Goal: Task Accomplishment & Management: Complete application form

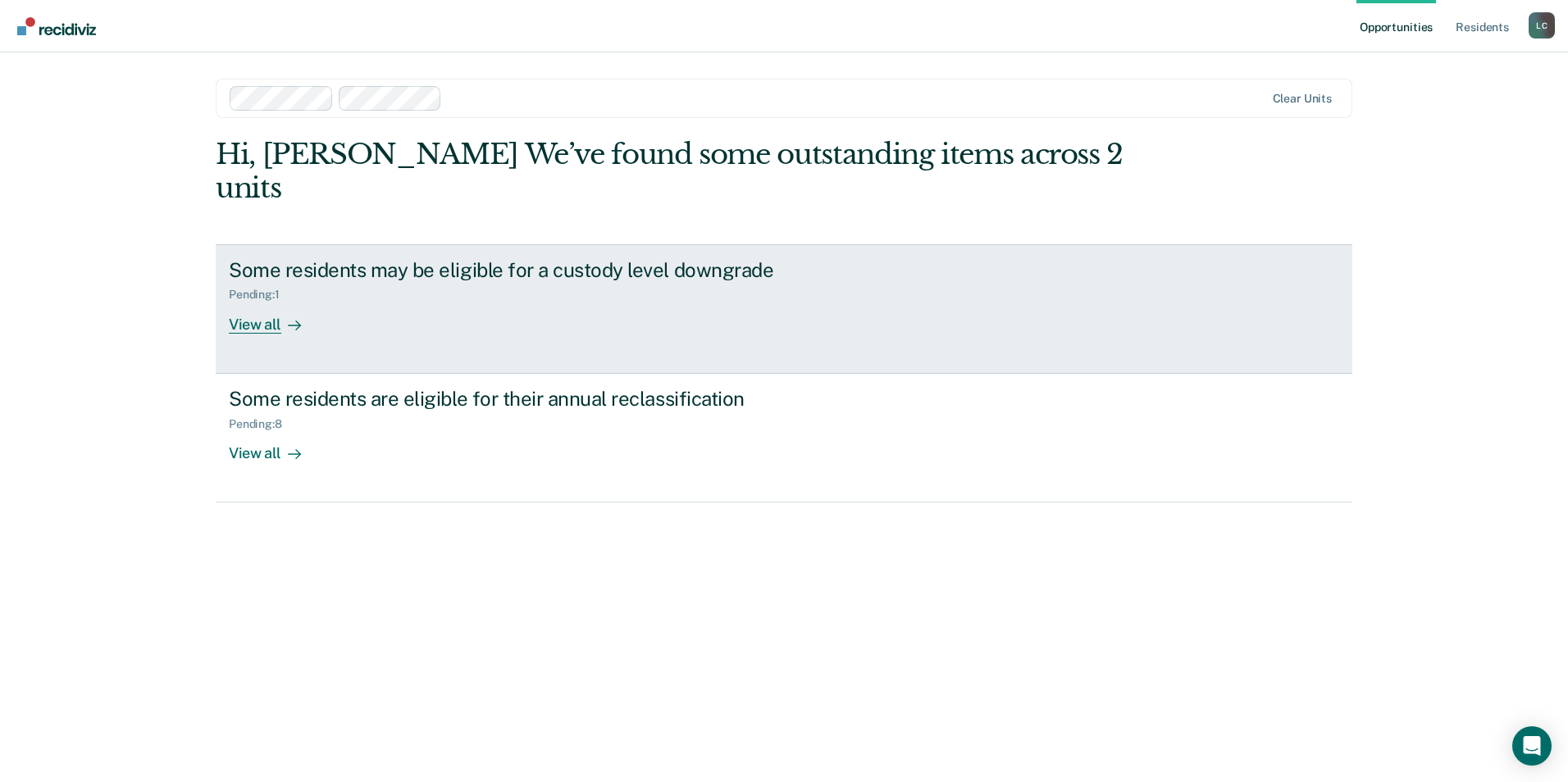
click at [276, 302] on div "View all" at bounding box center [275, 317] width 92 height 32
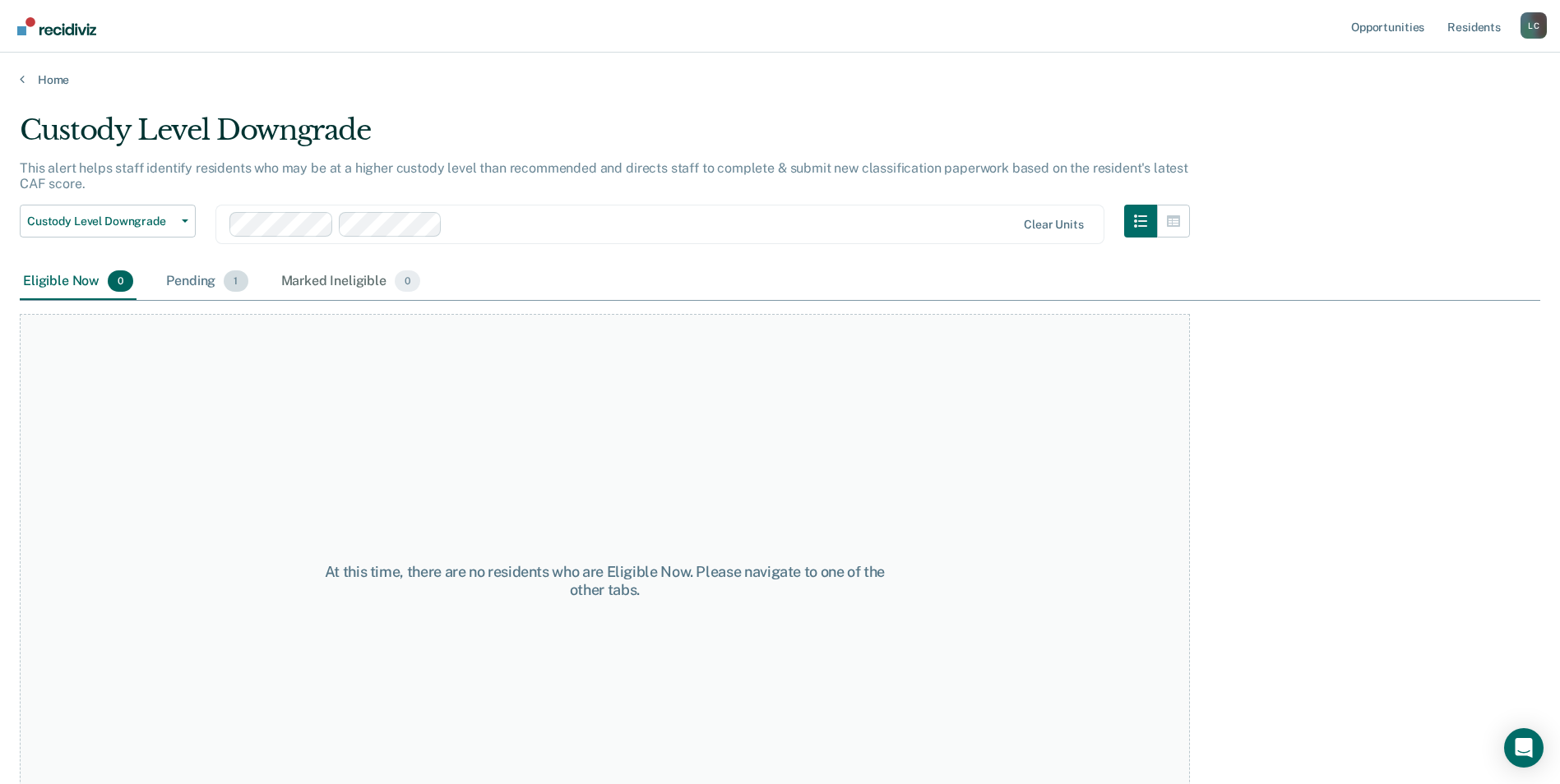
click at [198, 283] on div "Pending 1" at bounding box center [207, 281] width 88 height 36
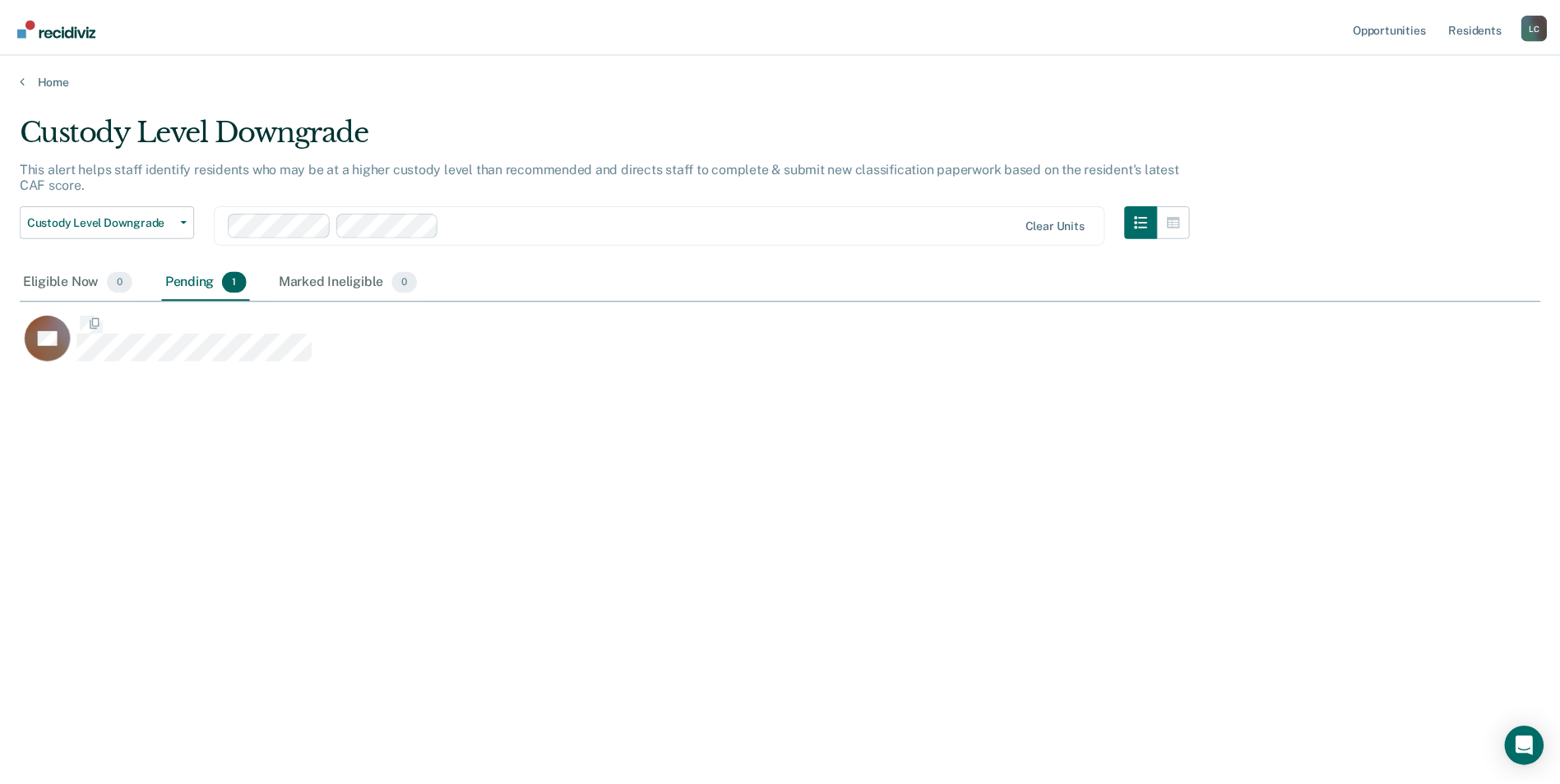
scroll to position [535, 1520]
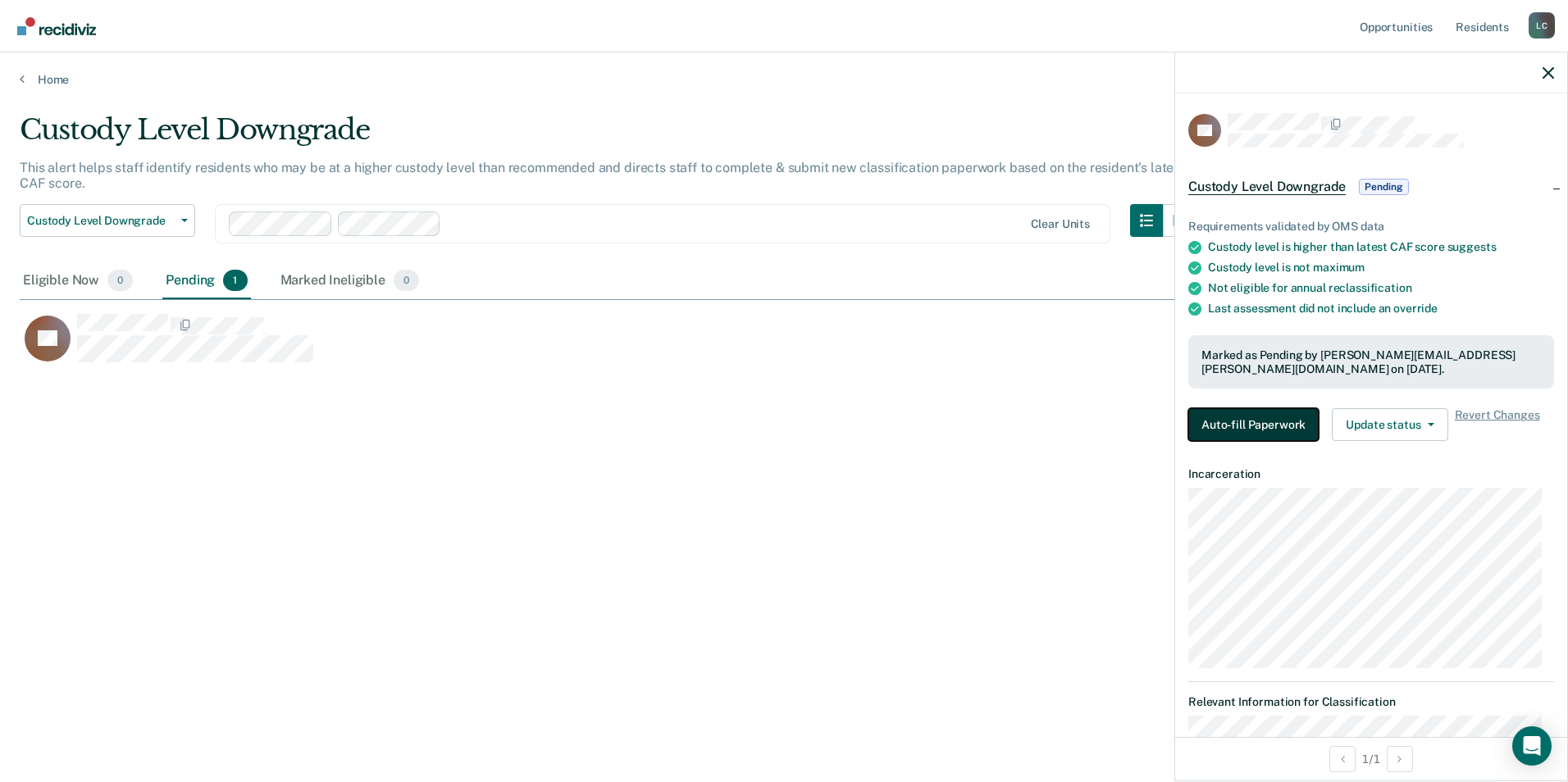
click at [1272, 415] on button "Auto-fill Paperwork" at bounding box center [1253, 424] width 130 height 33
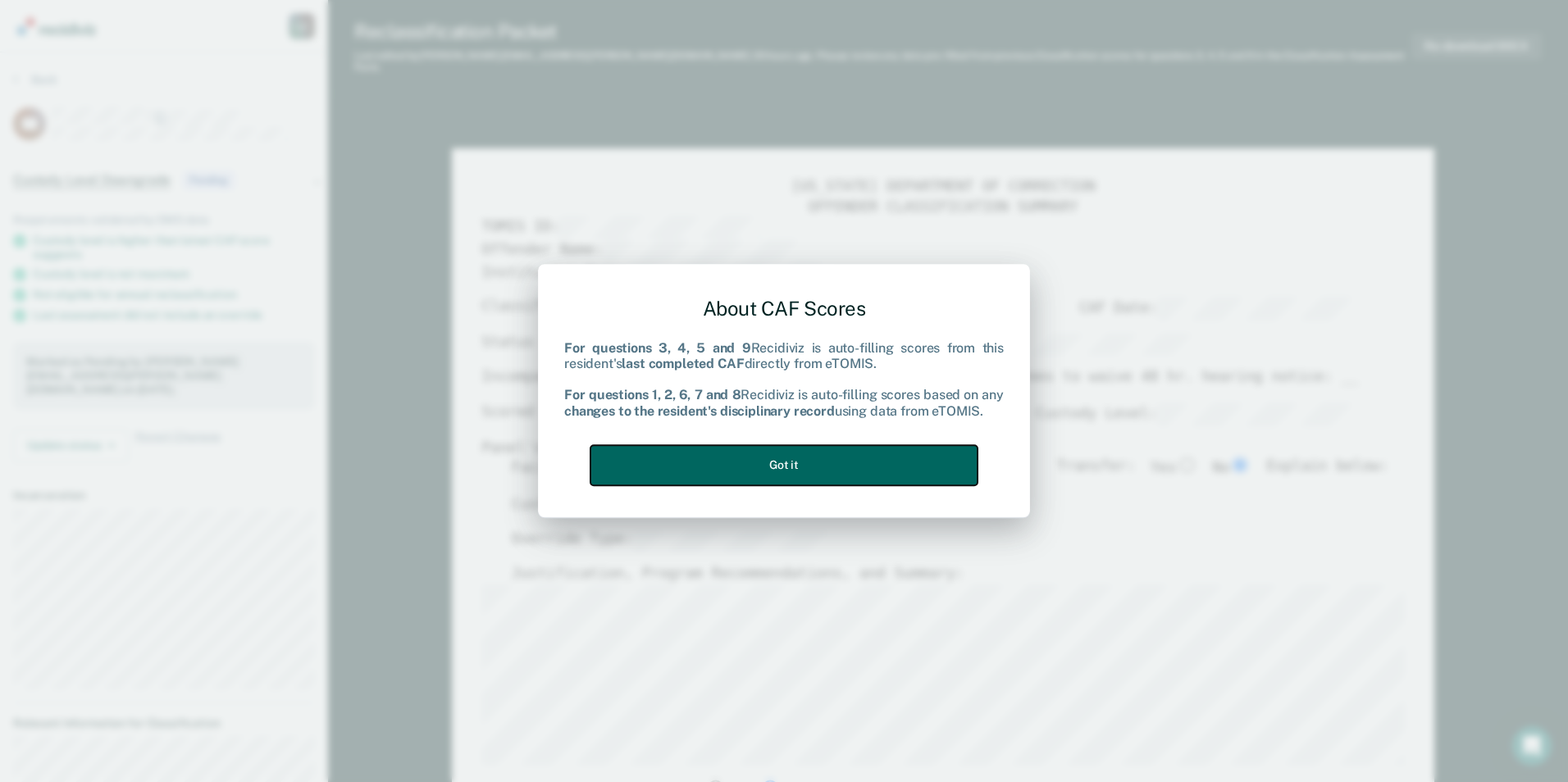
click at [798, 468] on button "Got it" at bounding box center [784, 466] width 387 height 40
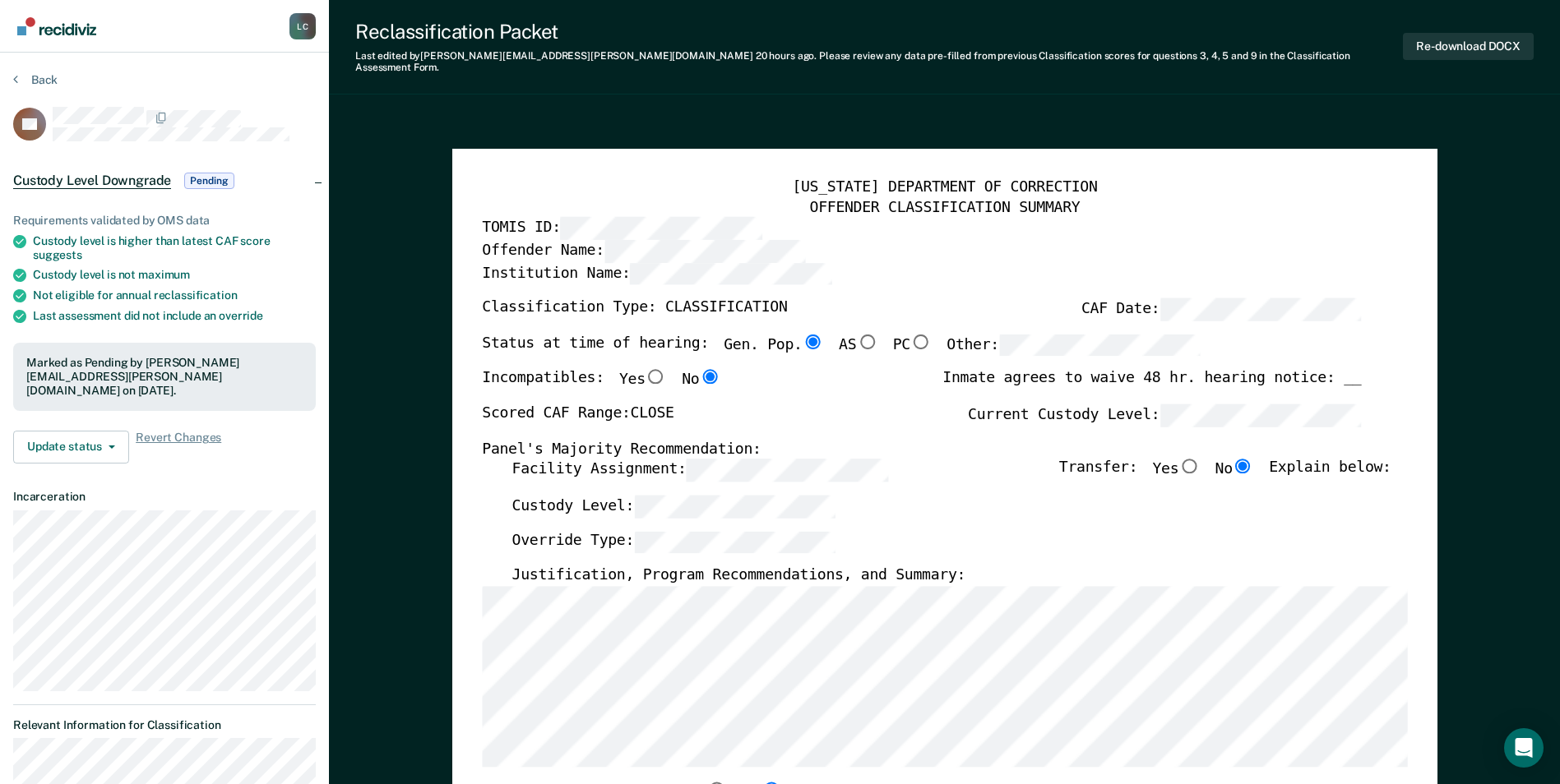
type textarea "x"
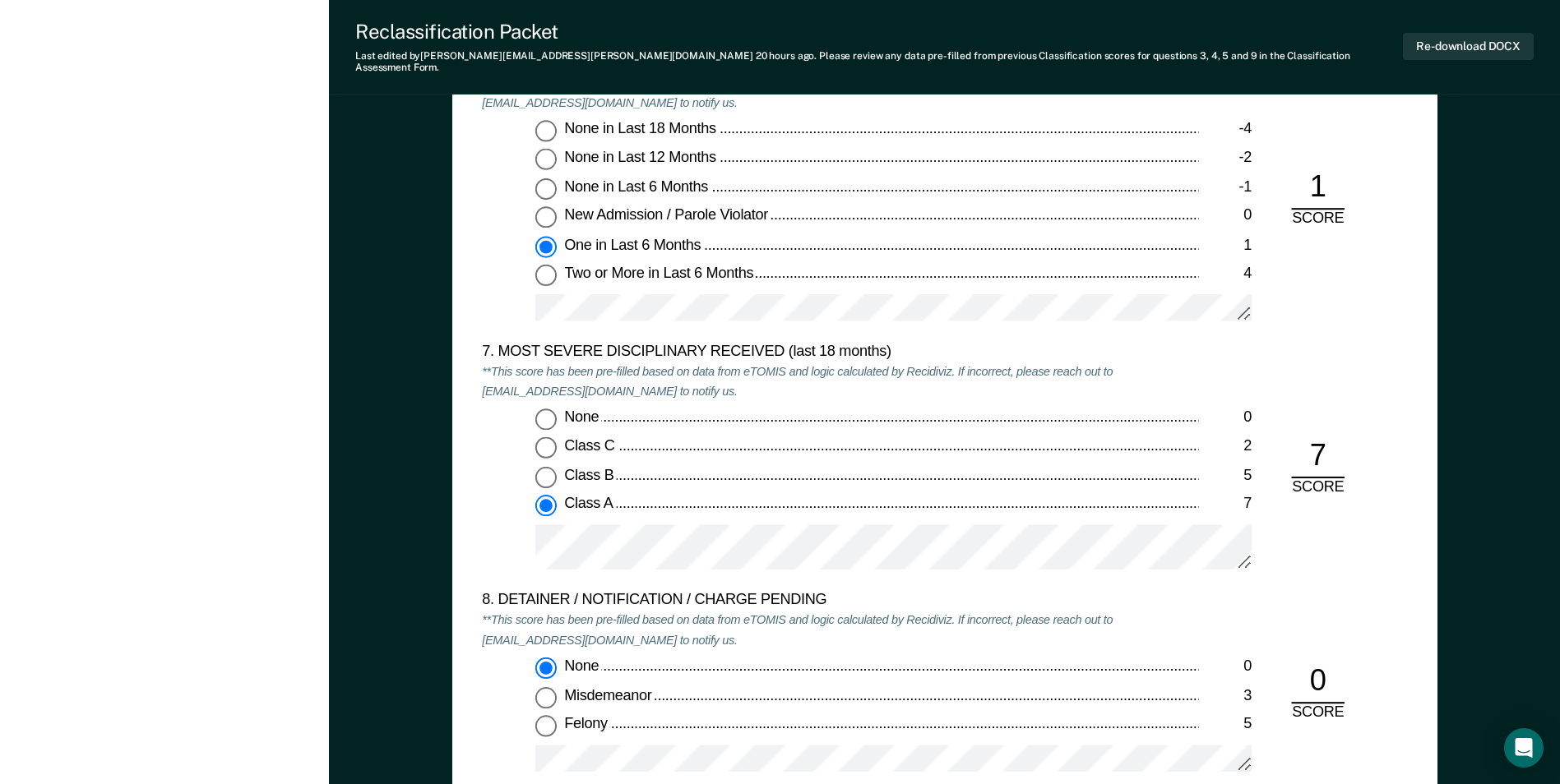
scroll to position [2960, 0]
